Goal: Find specific page/section: Find specific page/section

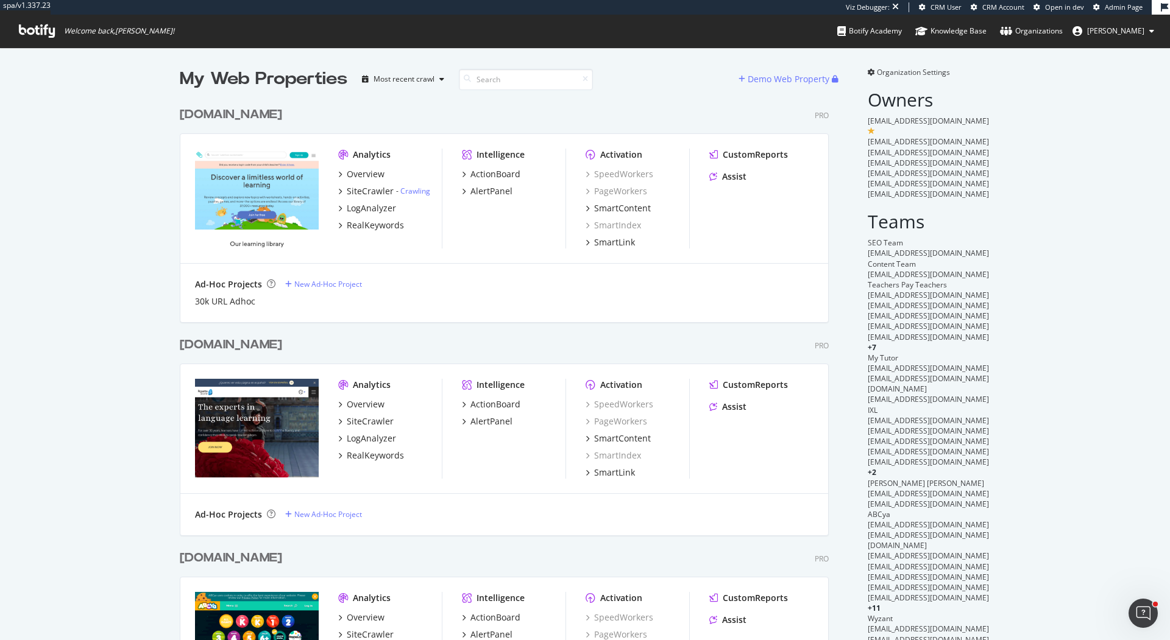
scroll to position [640, 1170]
click at [218, 107] on div "[DOMAIN_NAME]" at bounding box center [231, 115] width 102 height 18
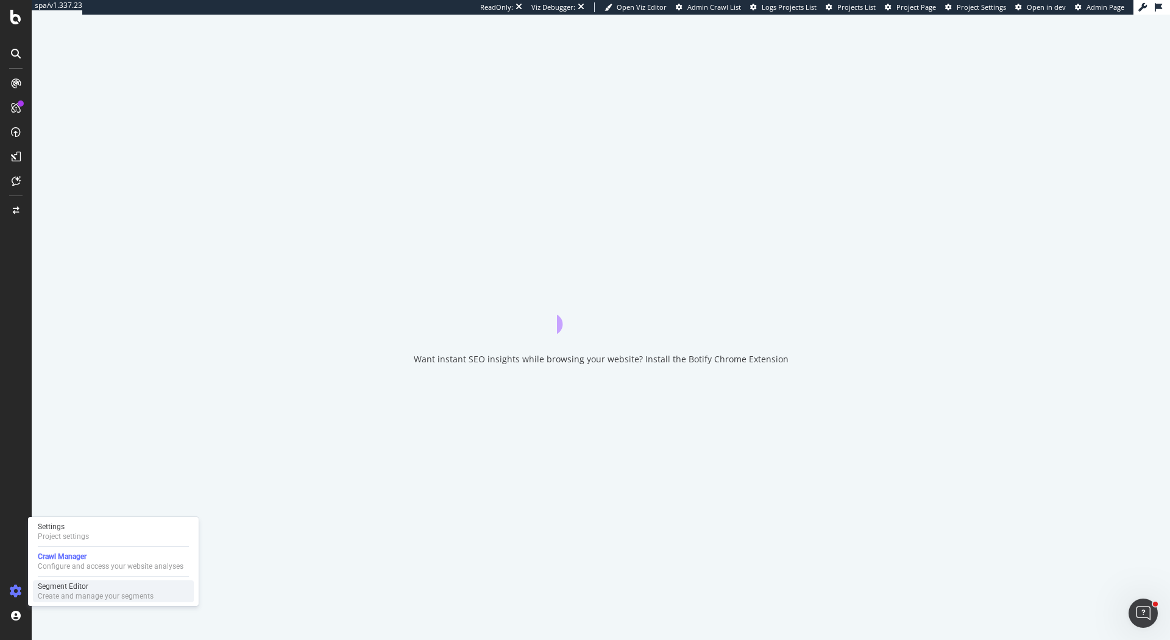
click at [99, 592] on div "Create and manage your segments" at bounding box center [96, 597] width 116 height 10
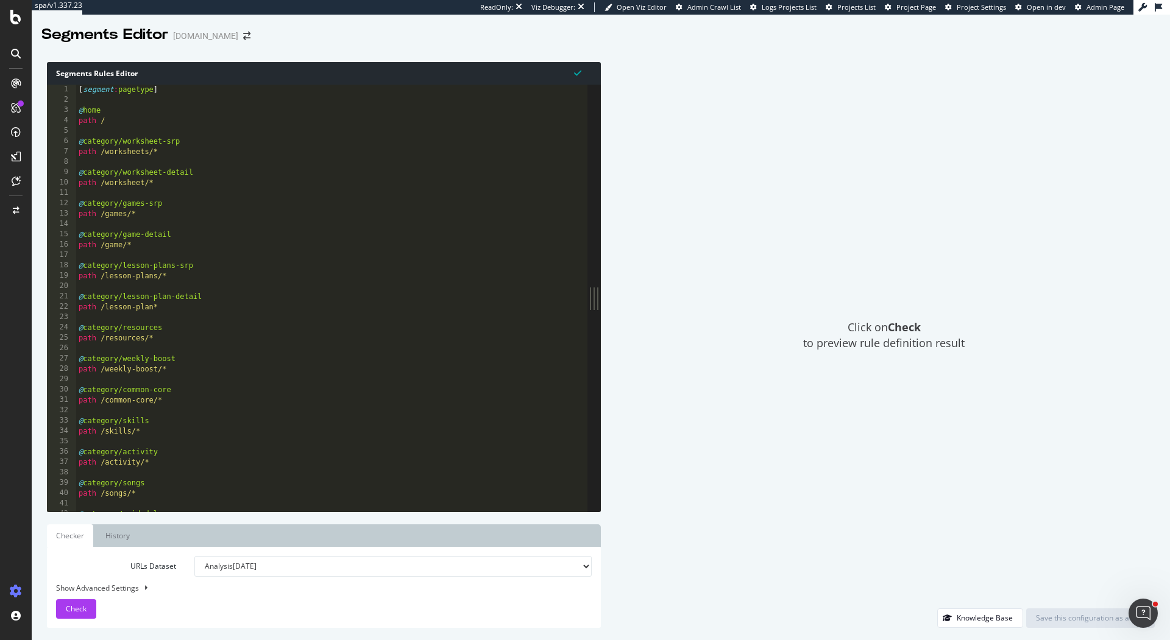
drag, startPoint x: 375, startPoint y: 295, endPoint x: 721, endPoint y: 294, distance: 346.0
click at [721, 294] on div "Segments Rules Editor 1 2 3 4 5 6 7 8 9 10 11 12 13 14 15 16 17 18 19 20 21 22 …" at bounding box center [601, 345] width 1138 height 590
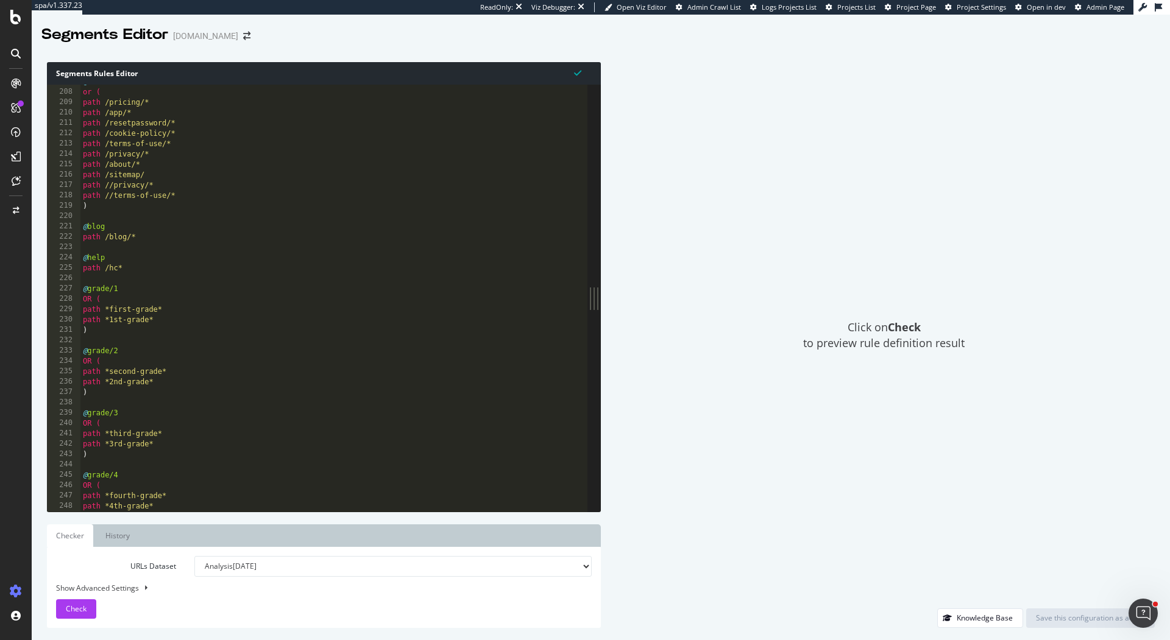
scroll to position [2095, 0]
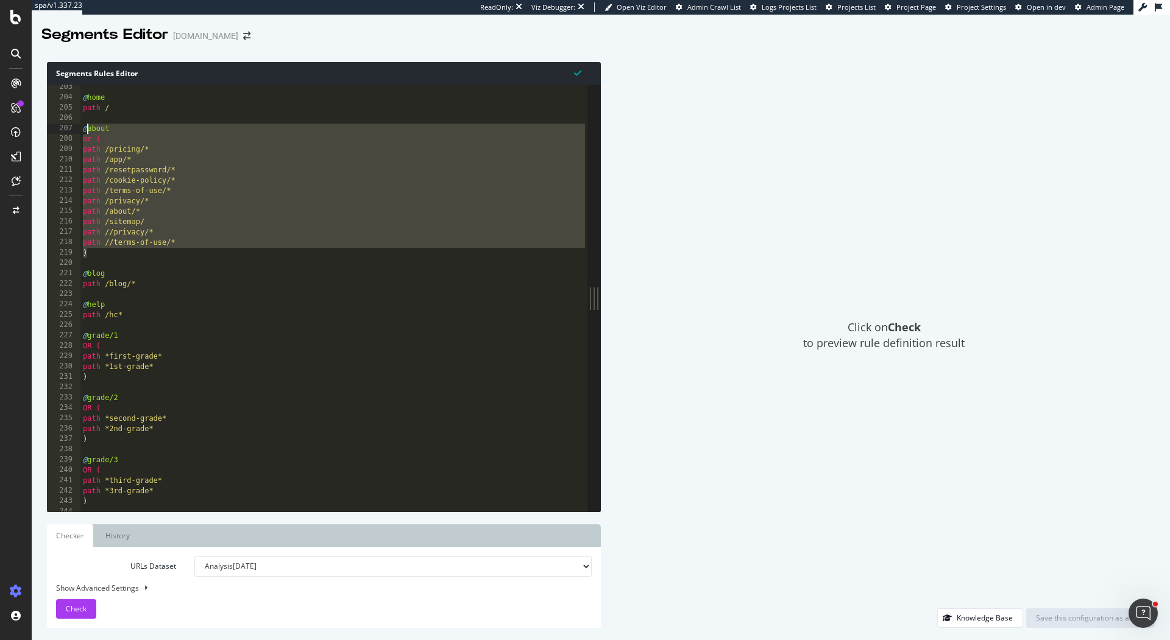
drag, startPoint x: 97, startPoint y: 214, endPoint x: 65, endPoint y: 128, distance: 92.1
click at [65, 128] on div ") 203 204 205 206 207 208 209 210 211 212 213 214 215 216 217 218 219 220 221 2…" at bounding box center [317, 298] width 540 height 427
click at [125, 110] on div "@ home path / @ about or ( path /pricing/* path /app/* path /resetpassword/* pa…" at bounding box center [333, 306] width 507 height 448
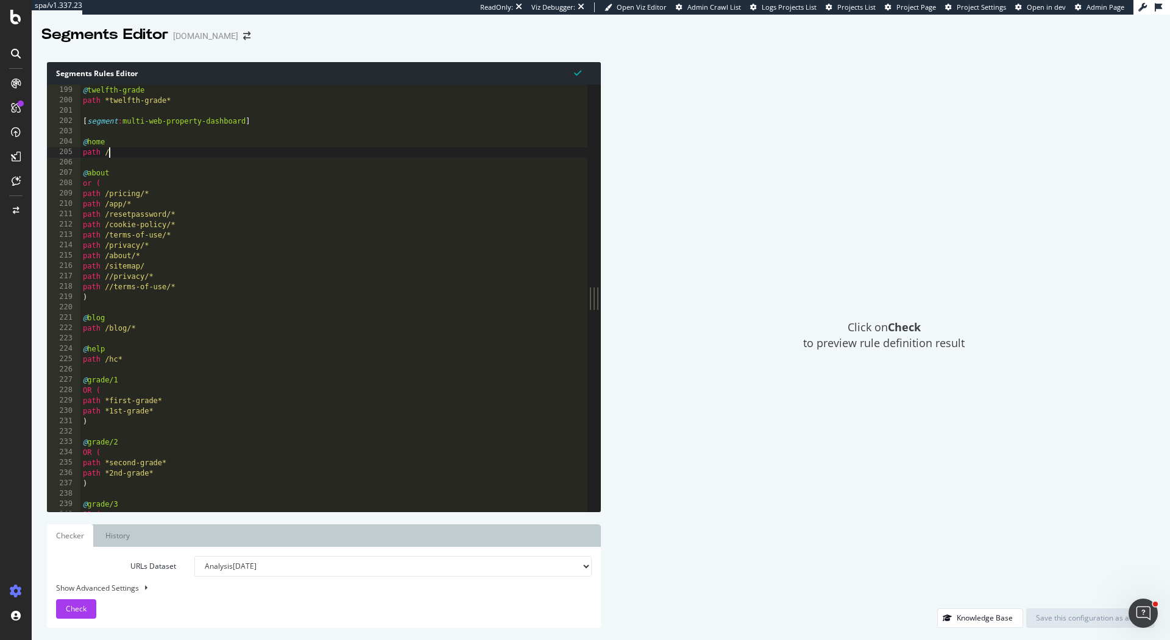
scroll to position [2050, 0]
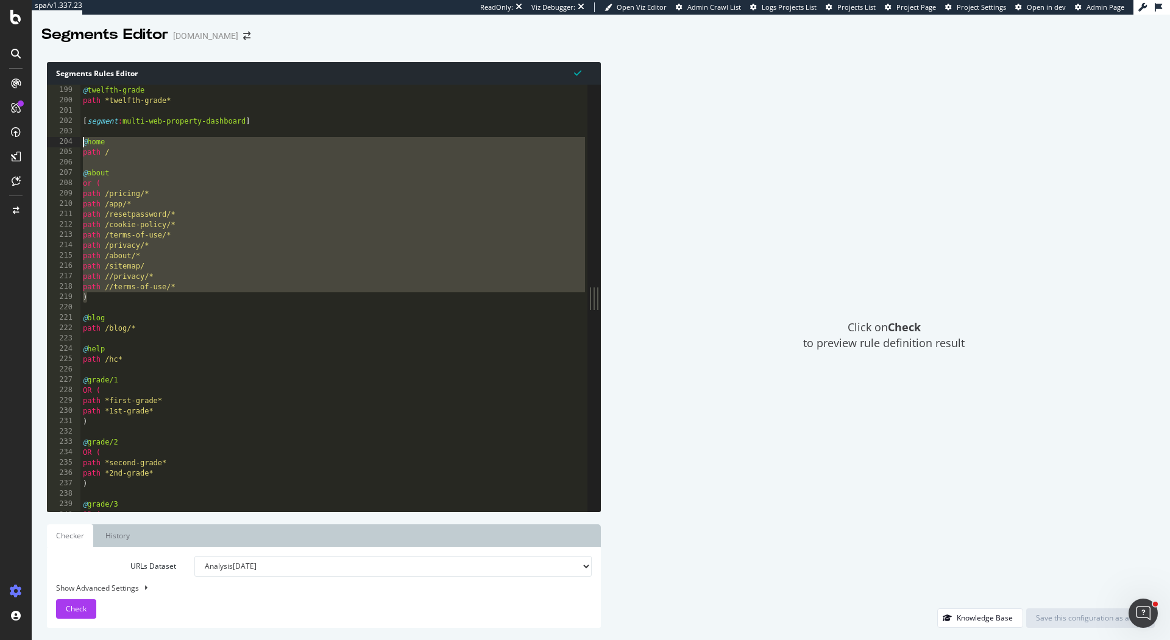
drag, startPoint x: 99, startPoint y: 295, endPoint x: 76, endPoint y: 142, distance: 155.2
click at [76, 142] on div "path / 198 199 200 201 202 203 204 205 206 207 208 209 210 211 212 213 214 215 …" at bounding box center [317, 298] width 540 height 427
type textarea "@home path /"
click at [144, 158] on div "@ twelfth-grade path *twelfth-grade* [ segment : multi-web-property-dashboard ]…" at bounding box center [333, 299] width 507 height 448
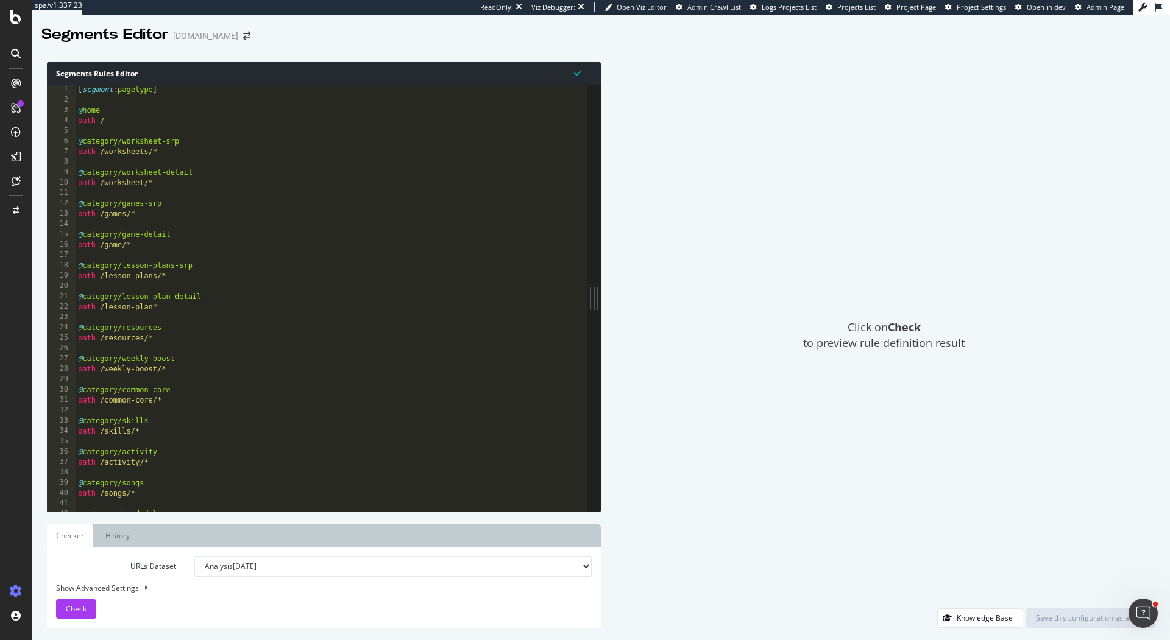
scroll to position [7, 0]
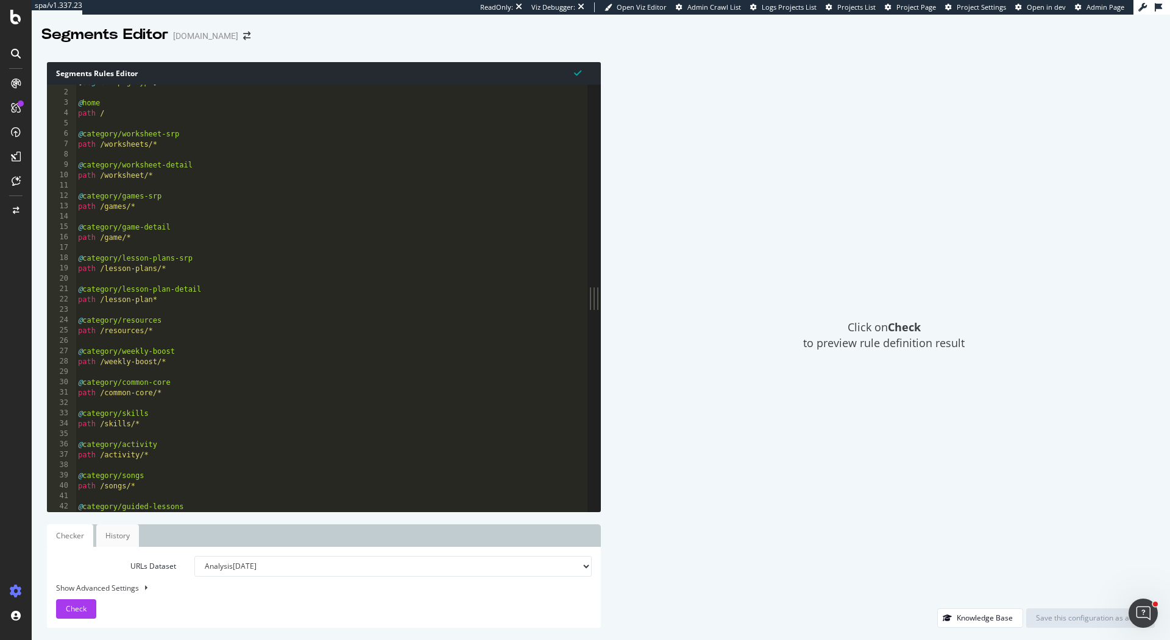
click at [117, 541] on link "History" at bounding box center [117, 536] width 43 height 23
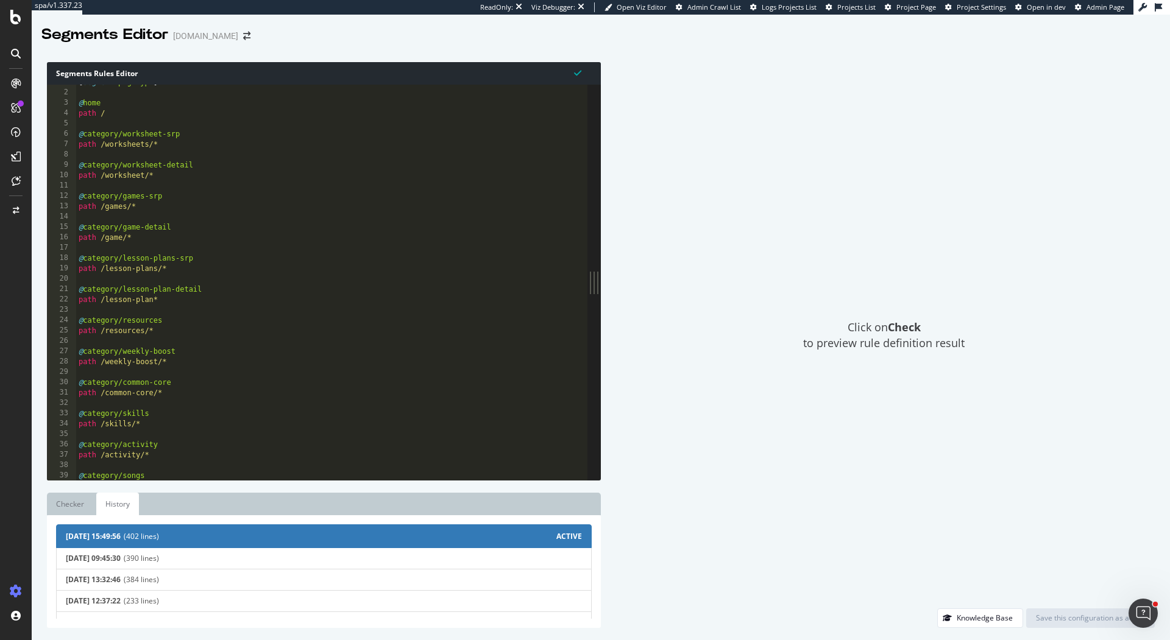
click at [703, 426] on div "Click on Check to preview rule definition result" at bounding box center [884, 335] width 542 height 546
click at [807, 490] on div "Click on Check to preview rule definition result" at bounding box center [884, 335] width 542 height 546
click at [87, 501] on link "Checker" at bounding box center [70, 504] width 46 height 23
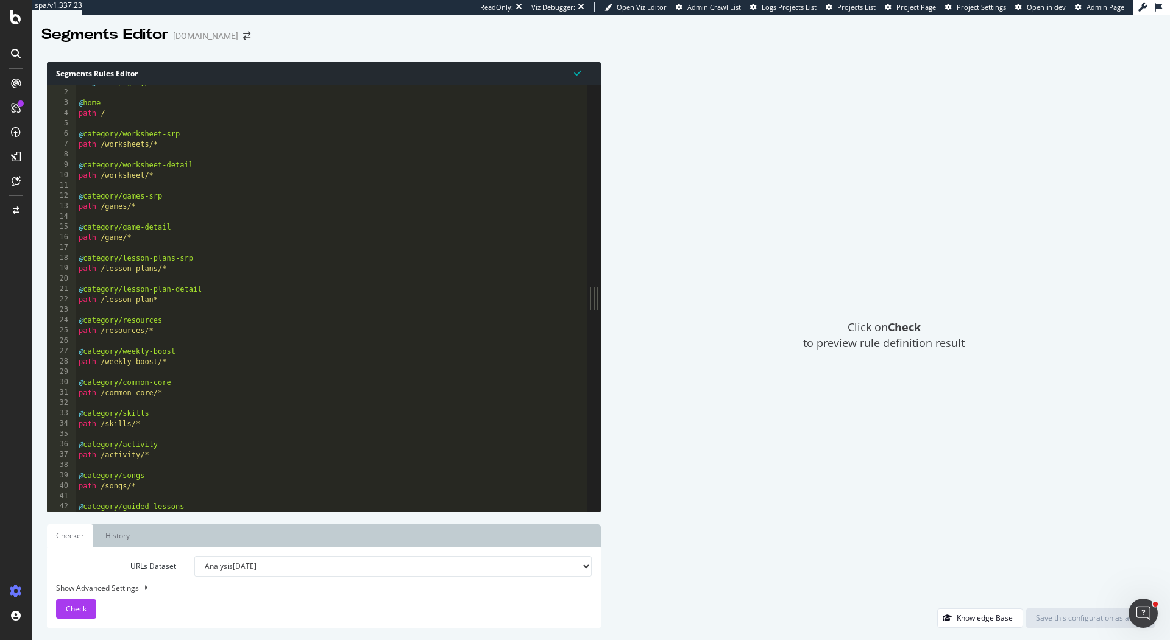
click at [704, 306] on div "Click on Check to preview rule definition result" at bounding box center [884, 335] width 542 height 546
click at [760, 419] on div "Click on Check to preview rule definition result" at bounding box center [884, 335] width 542 height 546
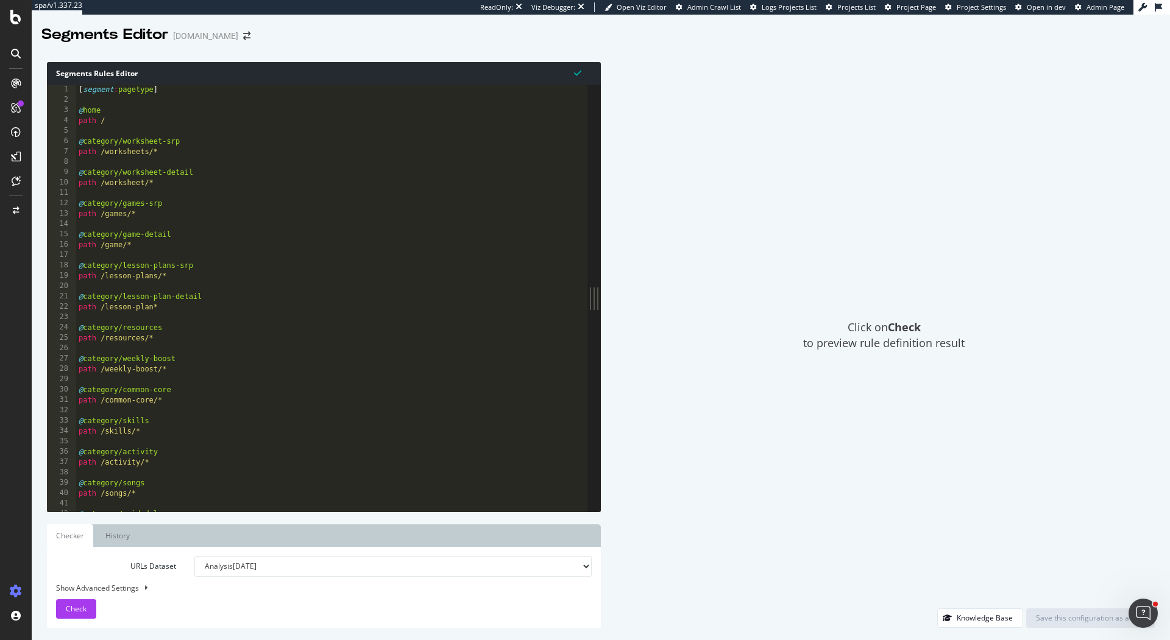
scroll to position [0, 0]
click at [21, 5] on div at bounding box center [16, 320] width 32 height 640
click at [17, 18] on icon at bounding box center [15, 17] width 11 height 15
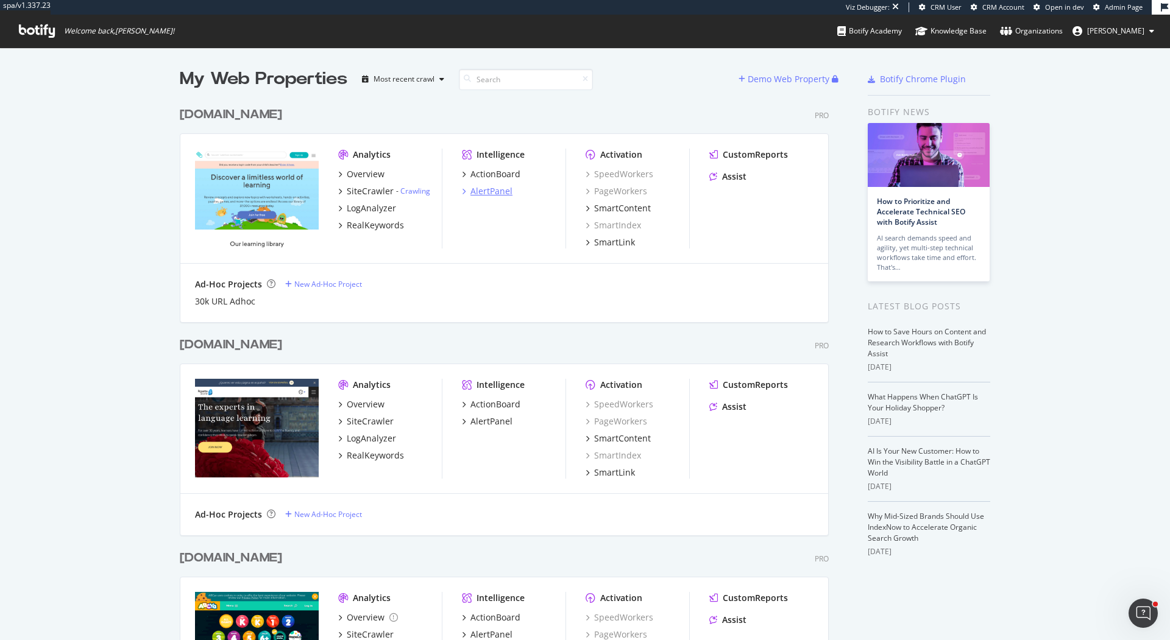
click at [490, 192] on div "AlertPanel" at bounding box center [491, 191] width 42 height 12
